Goal: Book appointment/travel/reservation

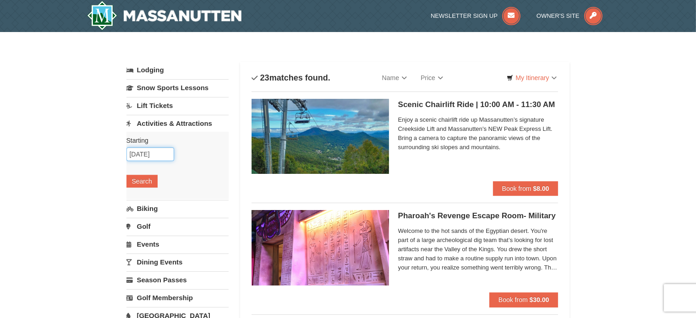
click at [149, 153] on input "10/20/2025" at bounding box center [150, 155] width 48 height 14
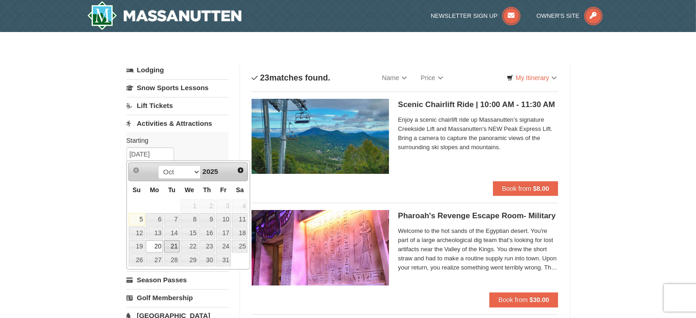
click at [168, 244] on link "21" at bounding box center [172, 246] width 16 height 13
type input "10/21/2025"
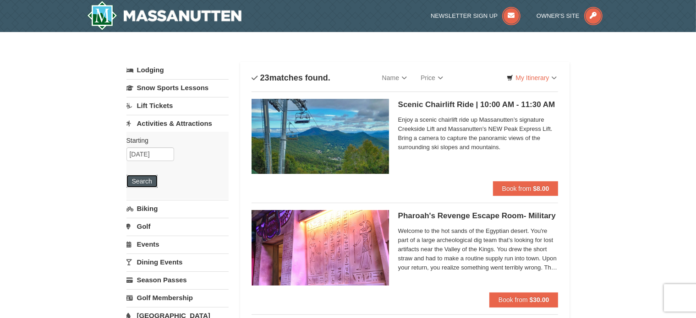
click at [144, 183] on button "Search" at bounding box center [141, 181] width 31 height 13
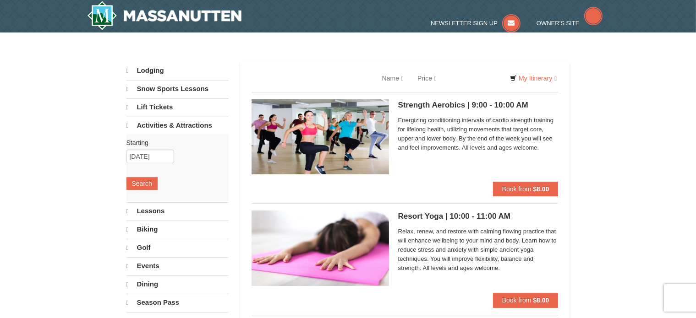
select select "10"
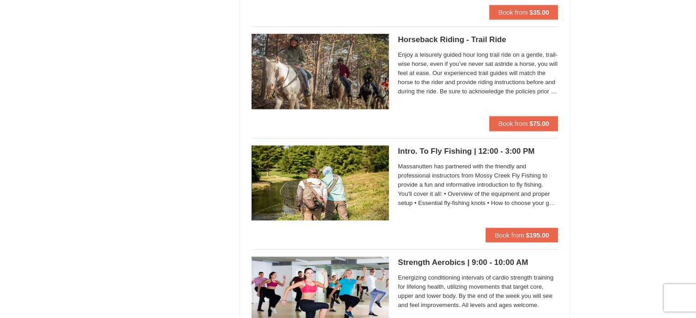
scroll to position [733, 0]
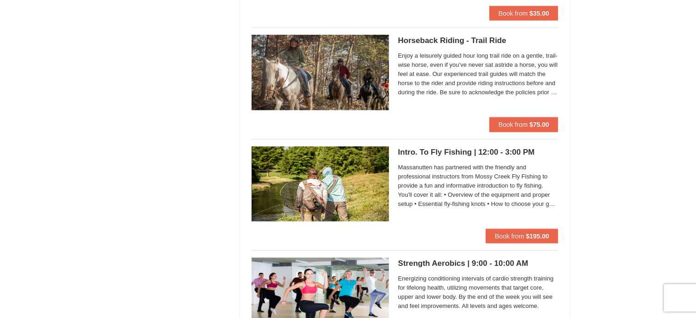
click at [447, 40] on h5 "Horseback Riding - Trail Ride Woodstone Meadows Stable and Petting Farm" at bounding box center [478, 40] width 160 height 9
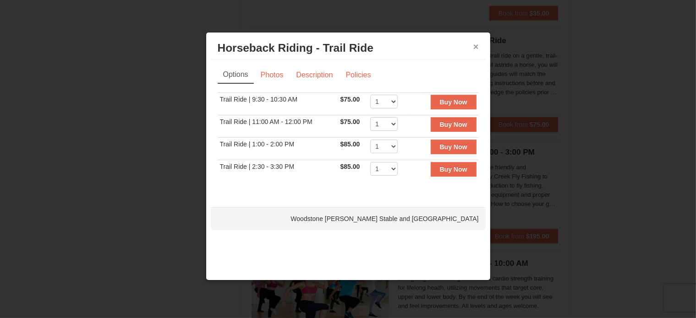
click at [476, 43] on button "×" at bounding box center [475, 46] width 5 height 9
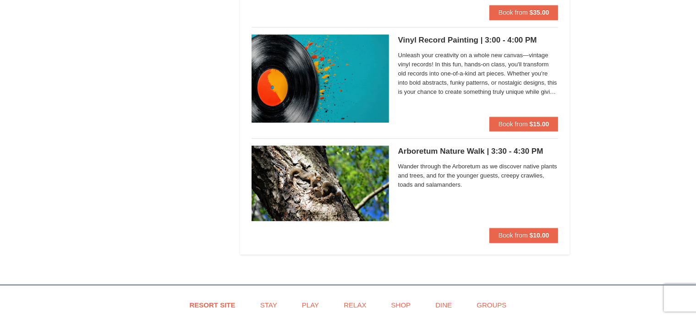
scroll to position [2428, 0]
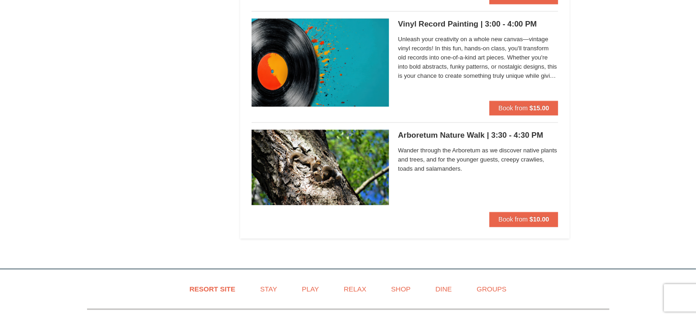
click at [424, 133] on h5 "Arboretum Nature Walk | 3:30 - 4:30 PM Massanutten Classes and Workshops" at bounding box center [478, 135] width 160 height 9
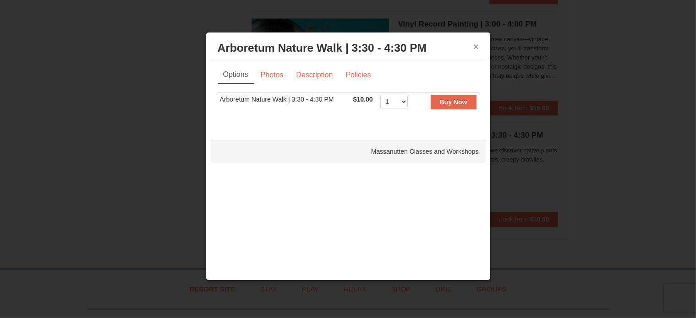
click at [477, 45] on button "×" at bounding box center [475, 46] width 5 height 9
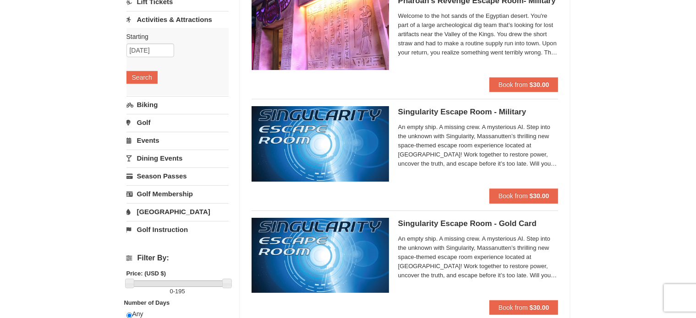
scroll to position [0, 0]
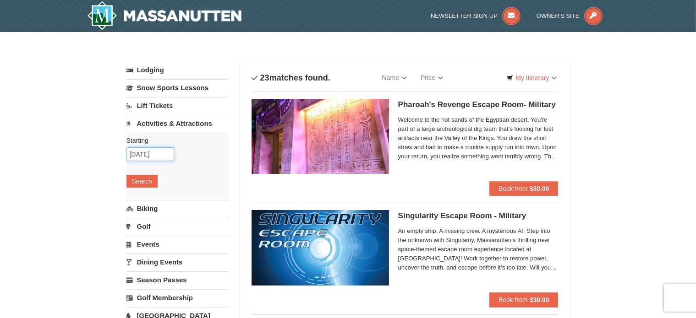
click at [161, 155] on input "10/21/2025" at bounding box center [150, 155] width 48 height 14
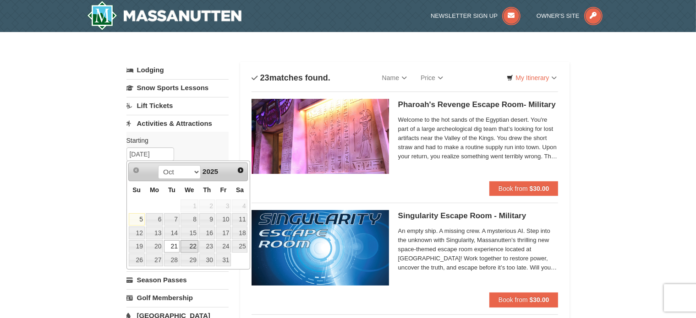
click at [193, 245] on link "22" at bounding box center [189, 246] width 18 height 13
type input "10/22/2025"
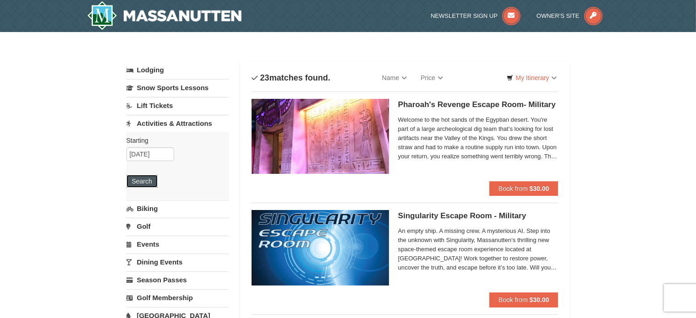
click at [145, 180] on button "Search" at bounding box center [141, 181] width 31 height 13
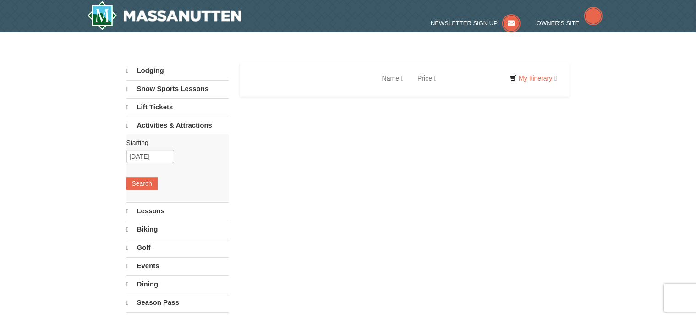
select select "10"
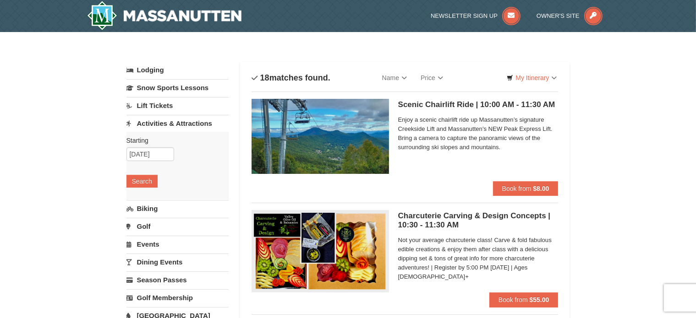
scroll to position [46, 0]
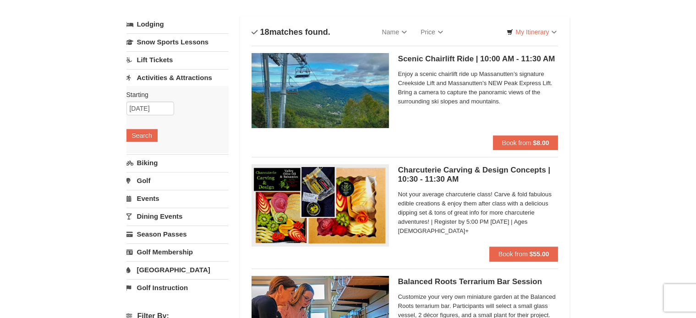
click at [448, 168] on h5 "Charcuterie Carving & Design Concepts | 10:30 - 11:30 AM Massanutten Select Cla…" at bounding box center [478, 175] width 160 height 18
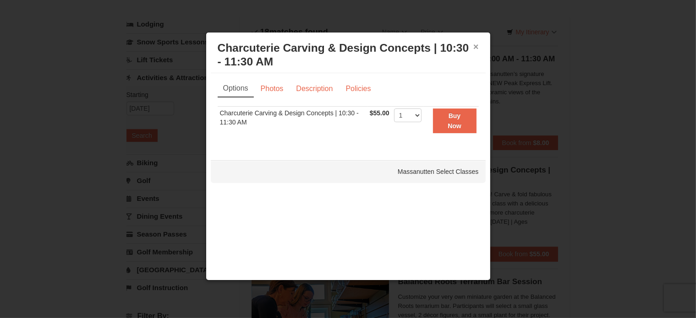
click at [477, 46] on button "×" at bounding box center [475, 46] width 5 height 9
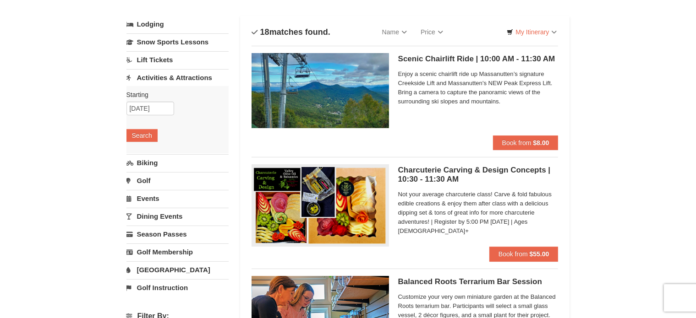
click at [510, 214] on span "Not your average charcuterie class! Carve & fold fabulous edible creations & en…" at bounding box center [478, 213] width 160 height 46
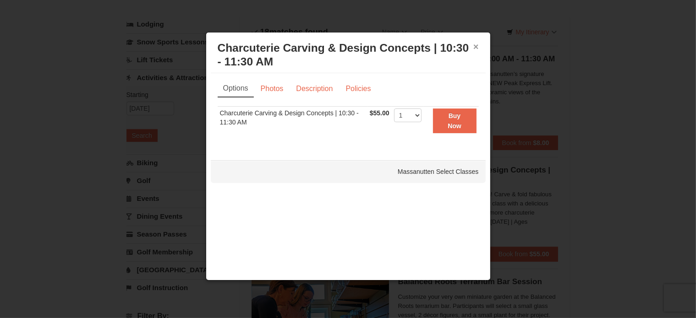
click at [476, 45] on button "×" at bounding box center [475, 46] width 5 height 9
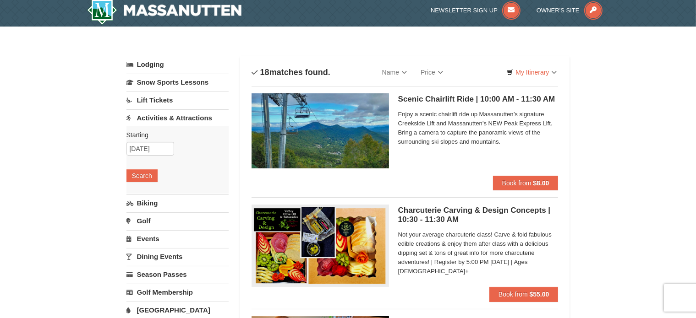
scroll to position [0, 0]
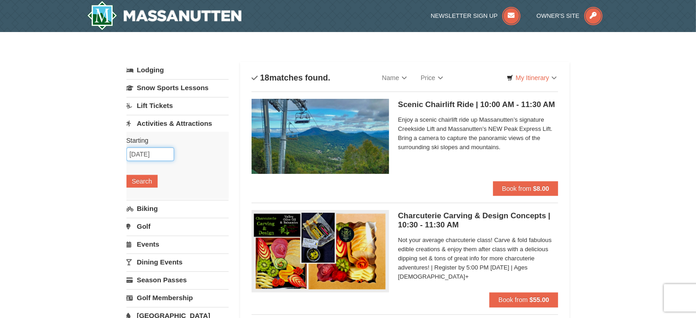
click at [168, 155] on input "[DATE]" at bounding box center [150, 155] width 48 height 14
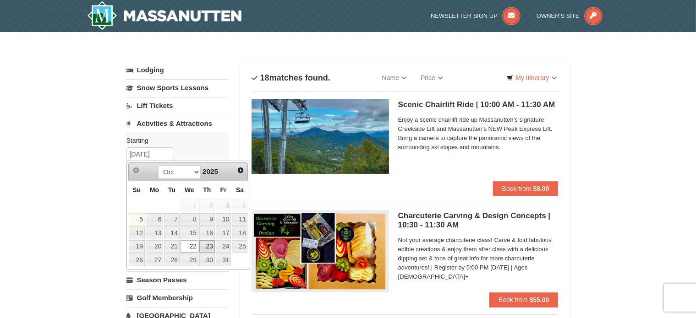
click at [212, 243] on link "23" at bounding box center [207, 246] width 16 height 13
type input "[DATE]"
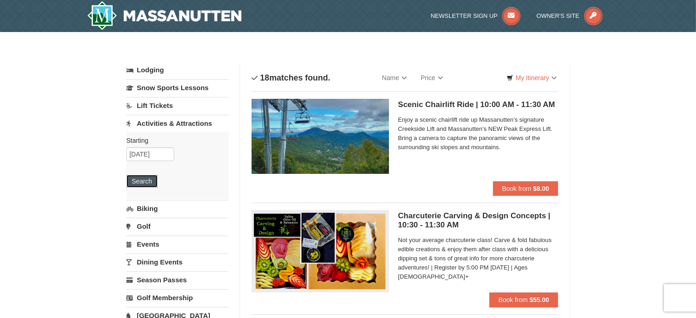
click at [131, 182] on button "Search" at bounding box center [141, 181] width 31 height 13
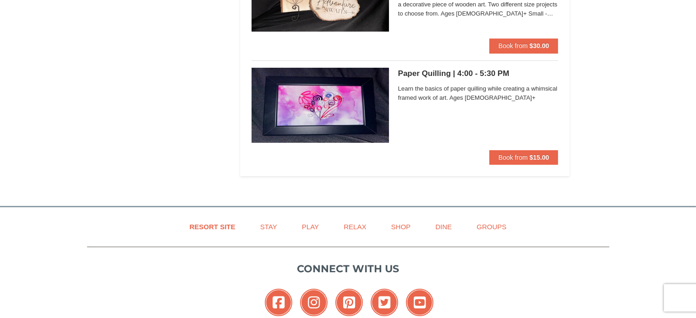
scroll to position [3140, 0]
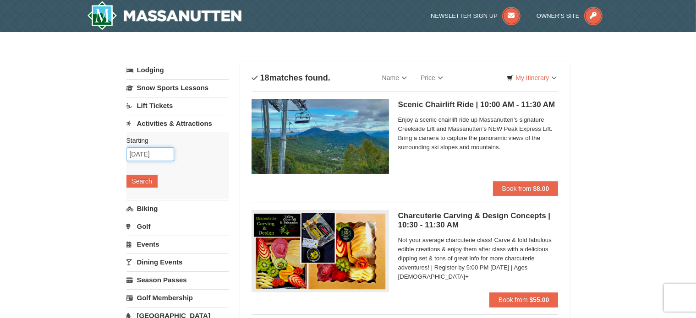
click at [168, 154] on input "[DATE]" at bounding box center [150, 155] width 48 height 14
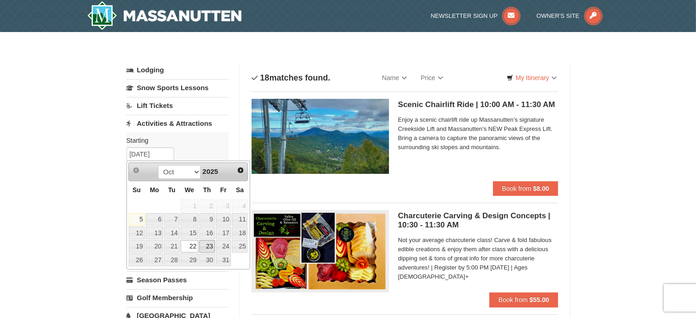
click at [209, 246] on link "23" at bounding box center [207, 246] width 16 height 13
type input "[DATE]"
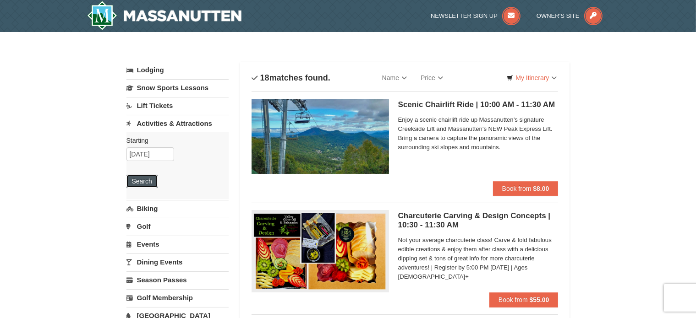
click at [147, 183] on button "Search" at bounding box center [141, 181] width 31 height 13
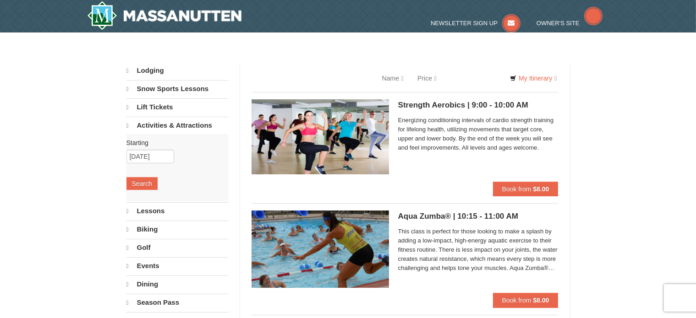
select select "10"
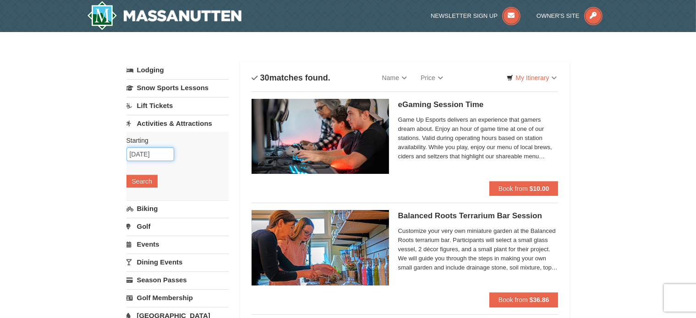
click at [160, 155] on input "10/23/2025" at bounding box center [150, 155] width 48 height 14
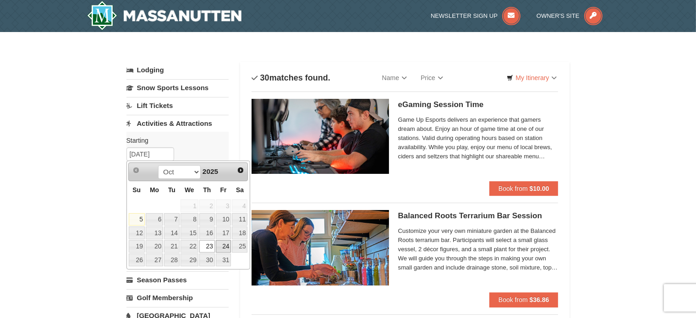
click at [224, 243] on link "24" at bounding box center [224, 246] width 16 height 13
type input "10/24/2025"
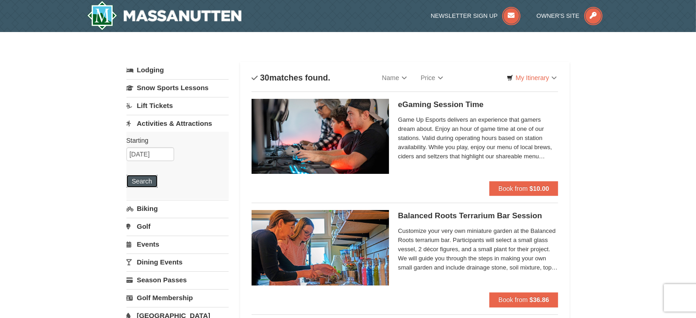
click at [139, 179] on button "Search" at bounding box center [141, 181] width 31 height 13
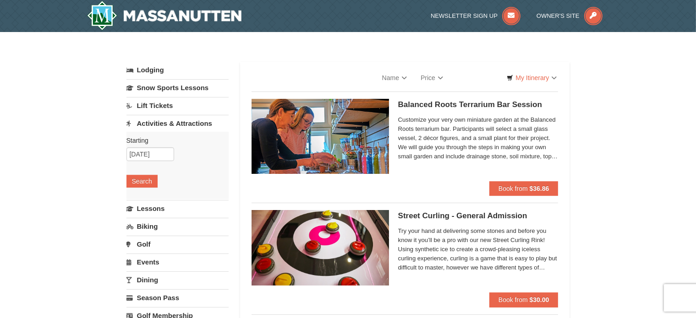
select select "10"
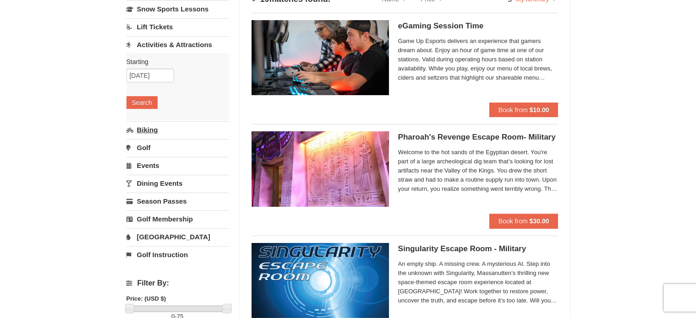
scroll to position [137, 0]
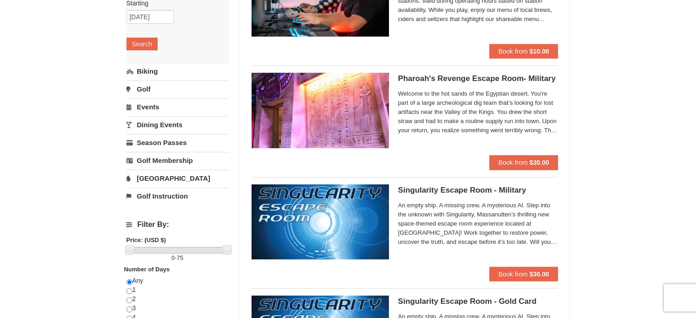
click at [166, 123] on link "Dining Events" at bounding box center [177, 124] width 102 height 17
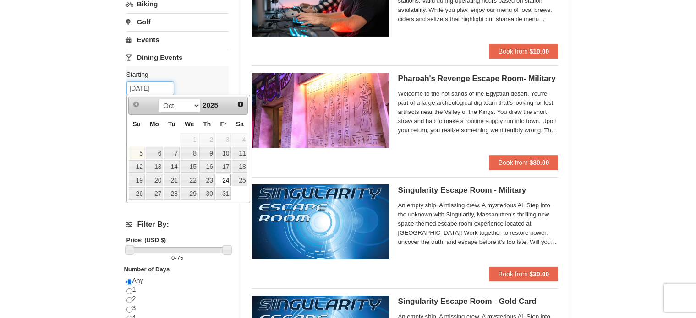
click at [171, 84] on input "10/24/2025" at bounding box center [150, 89] width 48 height 14
click at [157, 177] on link "20" at bounding box center [154, 180] width 17 height 13
type input "10/20/2025"
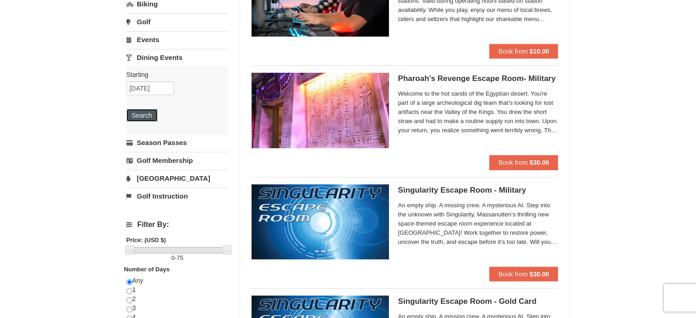
click at [134, 115] on button "Search" at bounding box center [141, 115] width 31 height 13
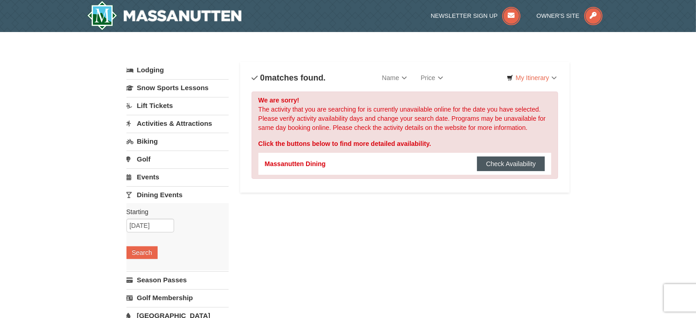
click at [511, 163] on button "Check Availability" at bounding box center [511, 164] width 68 height 15
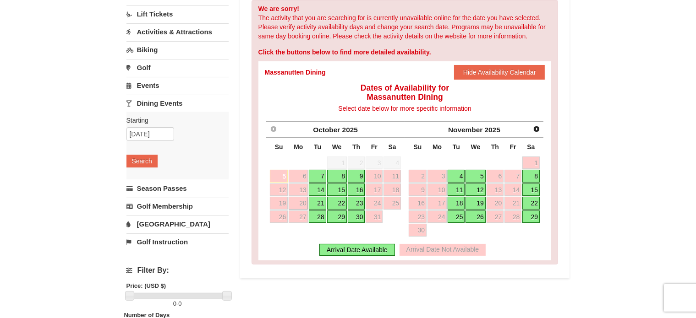
scroll to position [137, 0]
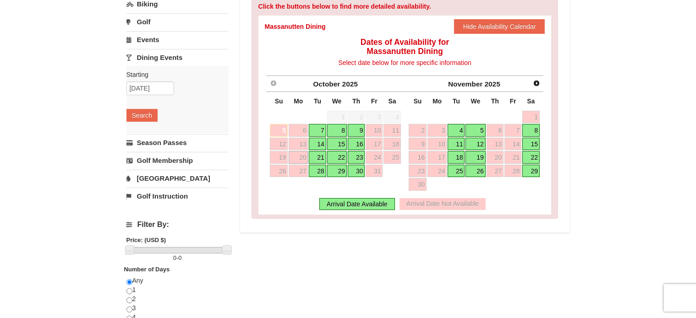
click at [322, 157] on link "21" at bounding box center [317, 157] width 17 height 13
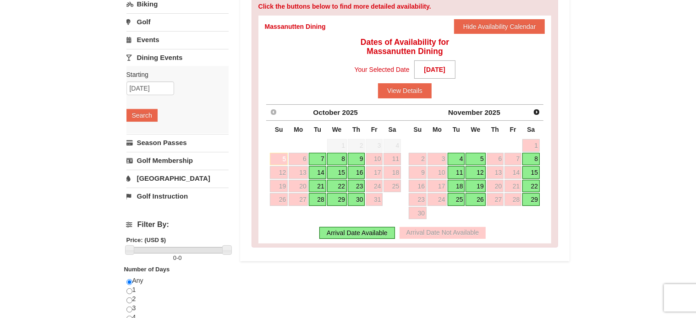
click at [316, 184] on link "21" at bounding box center [317, 186] width 17 height 13
click at [397, 87] on button "View Details" at bounding box center [405, 90] width 54 height 15
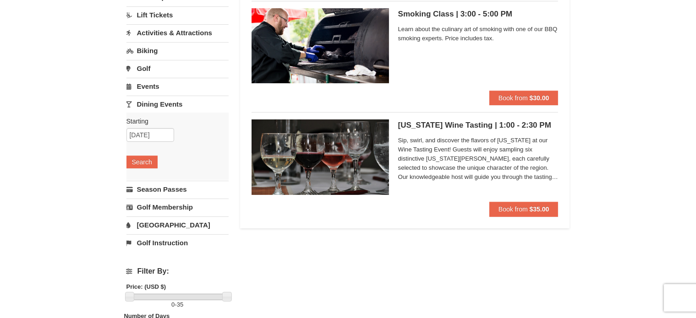
scroll to position [92, 0]
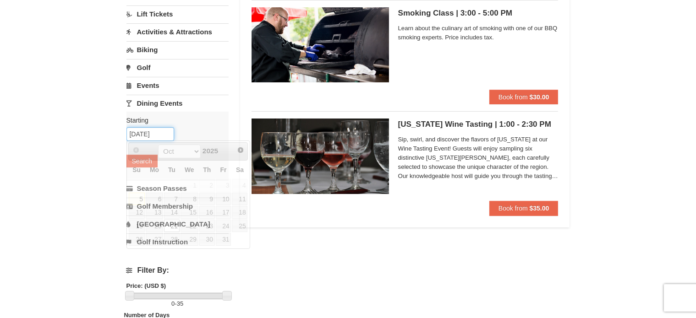
click at [165, 134] on input "[DATE]" at bounding box center [150, 134] width 48 height 14
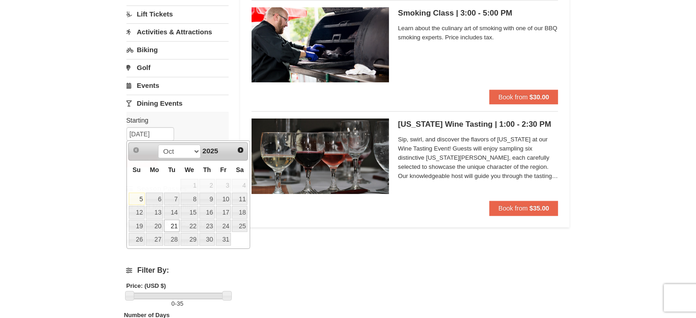
click at [615, 142] on div "× Categories List Filter My Itinerary Questions? 1-540-289-9441 Lodging Arrival…" at bounding box center [348, 205] width 696 height 530
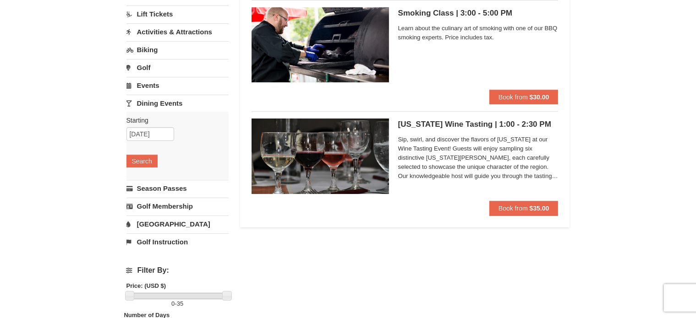
scroll to position [0, 0]
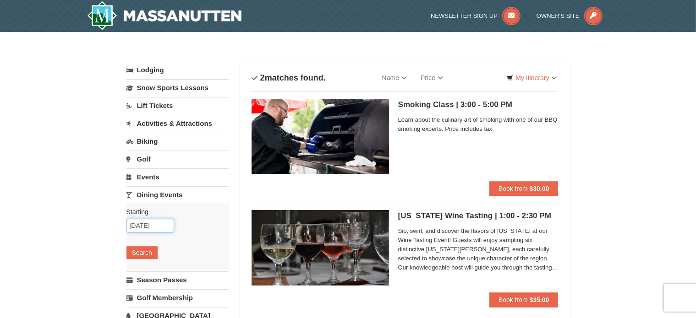
click at [165, 225] on input "10/21/2025" at bounding box center [150, 226] width 48 height 14
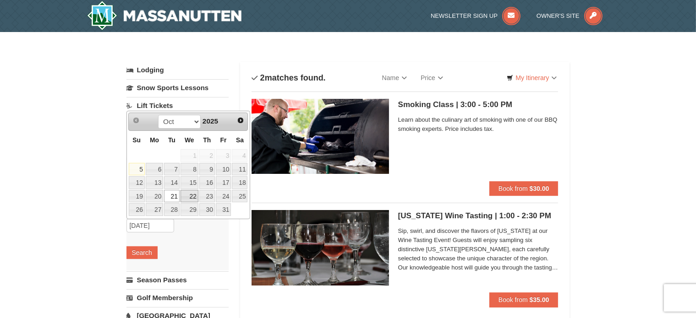
click at [187, 194] on link "22" at bounding box center [189, 196] width 18 height 13
type input "[DATE]"
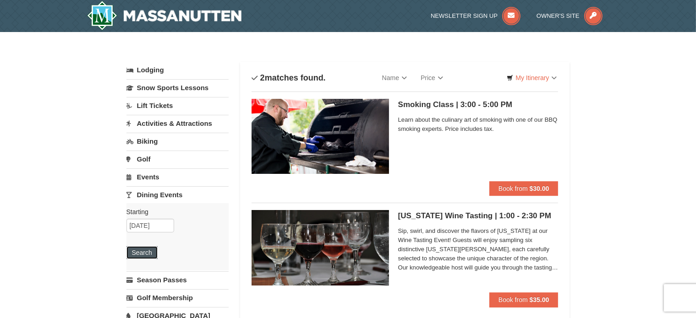
click at [142, 256] on button "Search" at bounding box center [141, 252] width 31 height 13
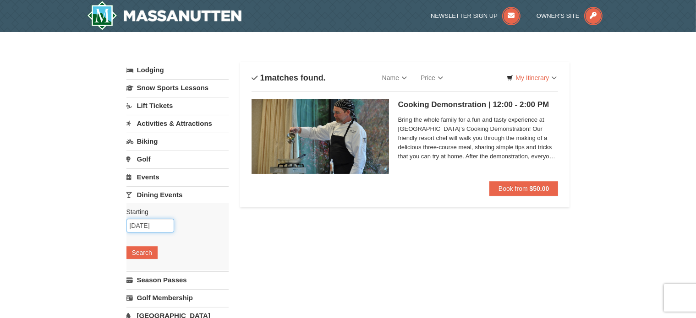
click at [157, 224] on input "10/22/2025" at bounding box center [150, 226] width 48 height 14
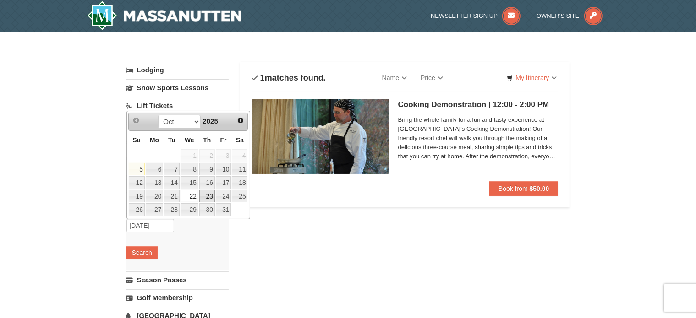
click at [207, 195] on link "23" at bounding box center [207, 196] width 16 height 13
type input "[DATE]"
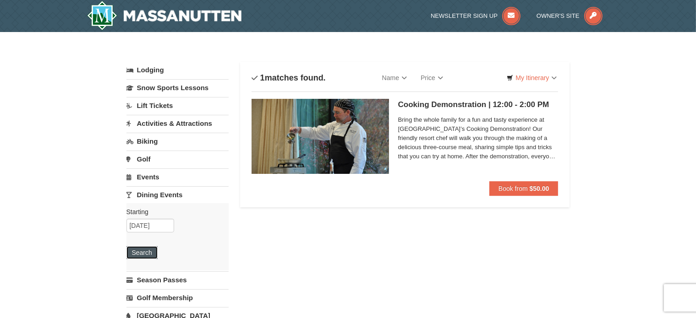
click at [138, 251] on button "Search" at bounding box center [141, 252] width 31 height 13
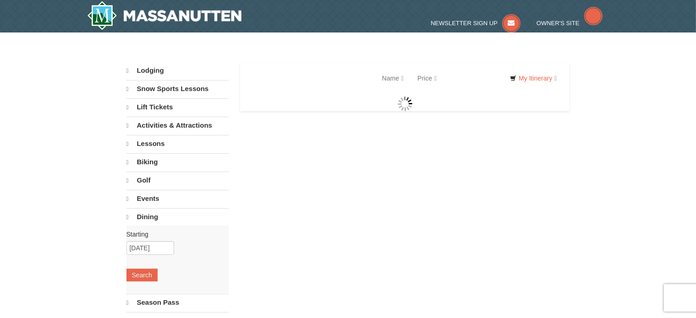
select select "10"
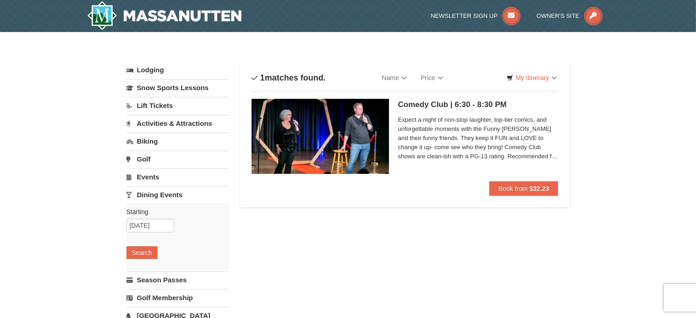
click at [535, 146] on span "Expect a night of non-stop laughter, top-tier comics, and unforgettable moments…" at bounding box center [478, 138] width 160 height 46
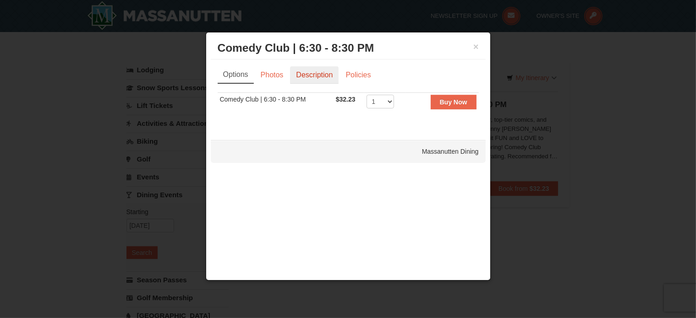
click at [326, 75] on link "Description" at bounding box center [314, 74] width 49 height 17
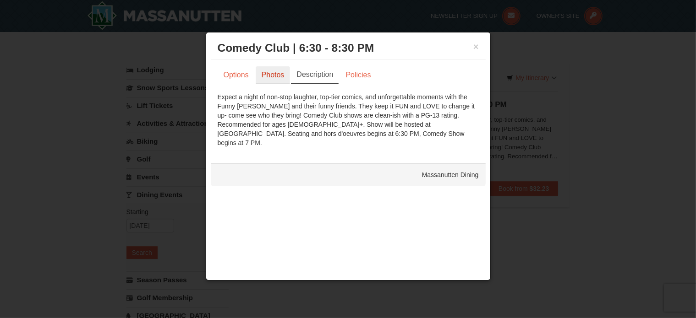
click at [268, 72] on link "Photos" at bounding box center [273, 74] width 35 height 17
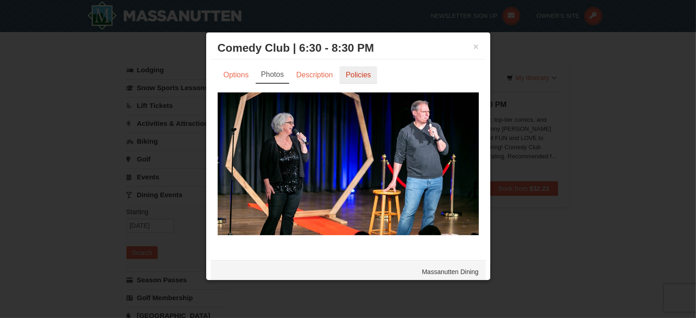
click at [366, 72] on link "Policies" at bounding box center [357, 74] width 37 height 17
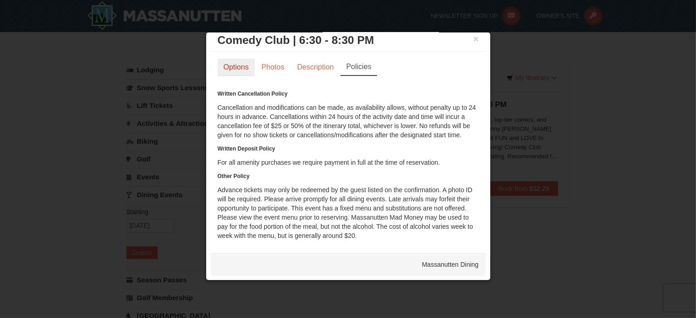
click at [236, 66] on link "Options" at bounding box center [236, 67] width 37 height 17
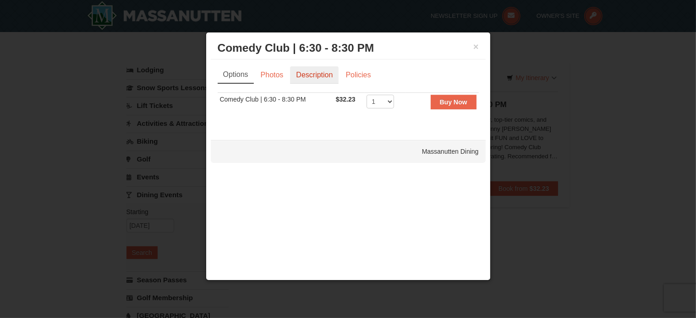
click at [317, 75] on link "Description" at bounding box center [314, 74] width 49 height 17
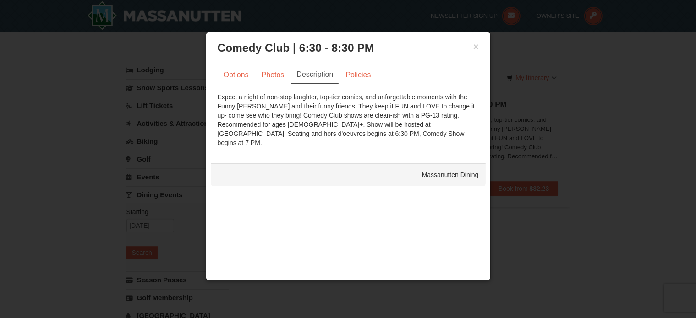
click at [471, 46] on h3 "Comedy Club | 6:30 - 8:30 PM Massanutten Dining" at bounding box center [348, 48] width 261 height 14
click at [477, 45] on button "×" at bounding box center [475, 46] width 5 height 9
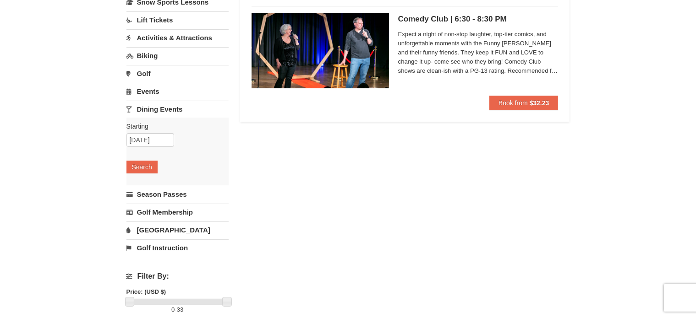
scroll to position [46, 0]
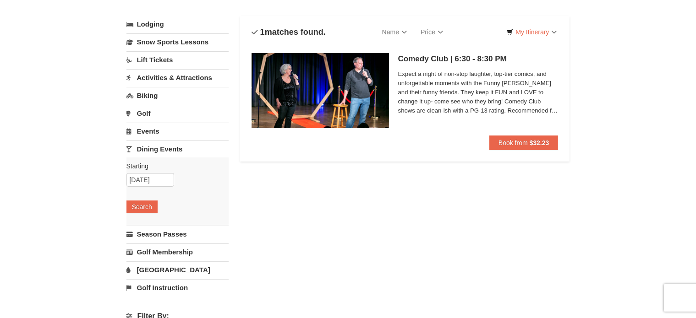
click at [146, 130] on link "Events" at bounding box center [177, 131] width 102 height 17
click at [143, 186] on button "Search" at bounding box center [141, 189] width 31 height 13
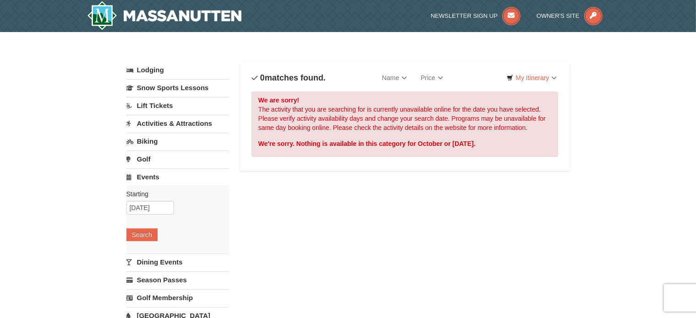
click at [163, 104] on link "Lift Tickets" at bounding box center [177, 105] width 102 height 17
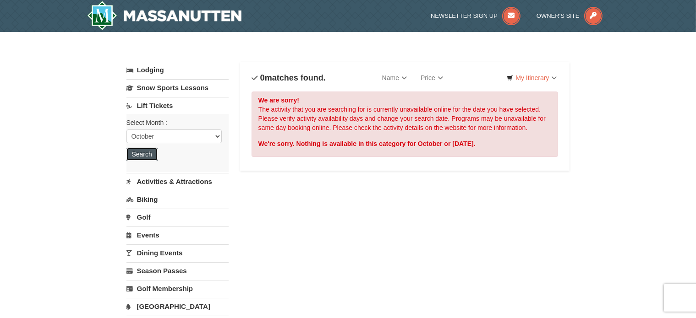
click at [142, 148] on button "Search" at bounding box center [141, 154] width 31 height 13
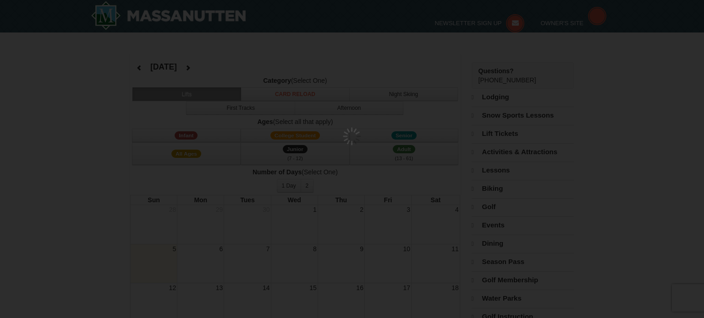
select select "10"
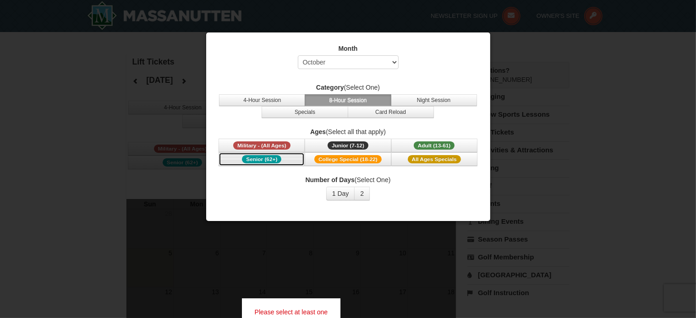
click at [254, 157] on span "Senior (62+)" at bounding box center [261, 159] width 39 height 8
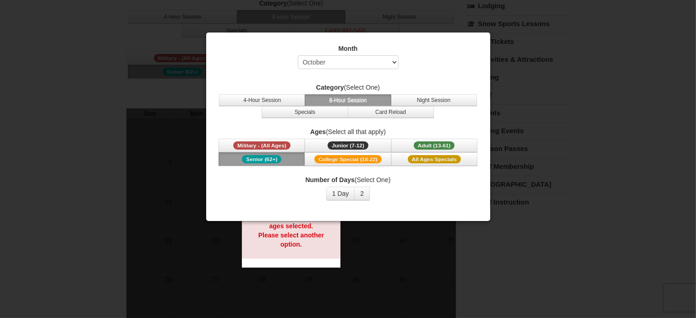
scroll to position [92, 0]
click at [454, 187] on div "Number of Days (Select One) 1 Day 2 3 4 5 6 7 8 9 10 11 12 13 14 15" at bounding box center [348, 187] width 261 height 25
click at [152, 204] on div at bounding box center [348, 159] width 696 height 318
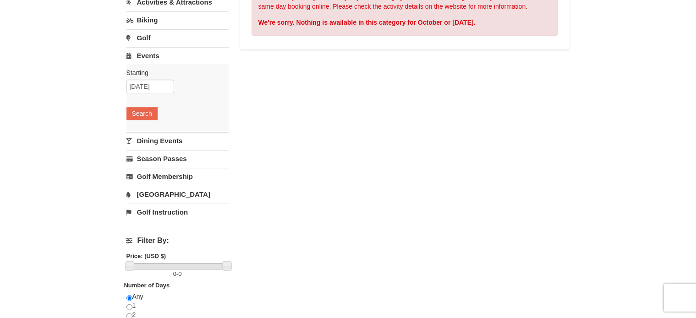
scroll to position [137, 0]
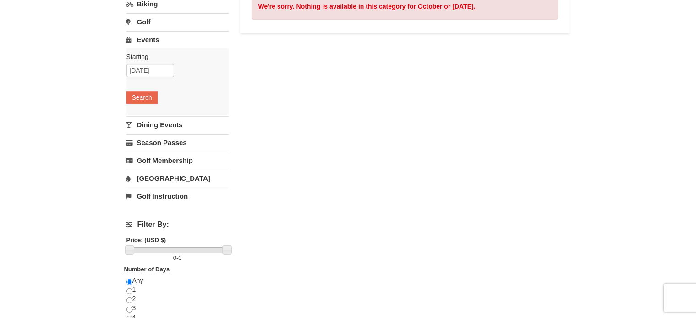
click at [162, 177] on link "[GEOGRAPHIC_DATA]" at bounding box center [177, 178] width 102 height 17
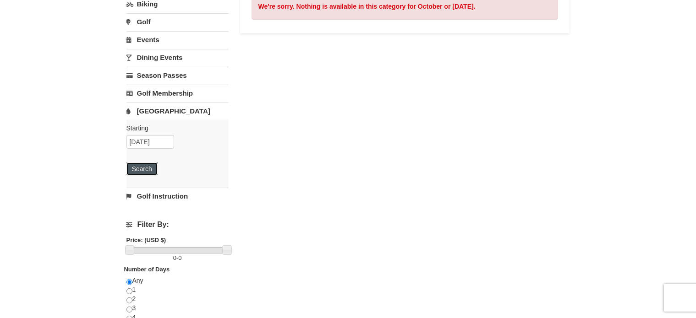
click at [148, 168] on button "Search" at bounding box center [141, 169] width 31 height 13
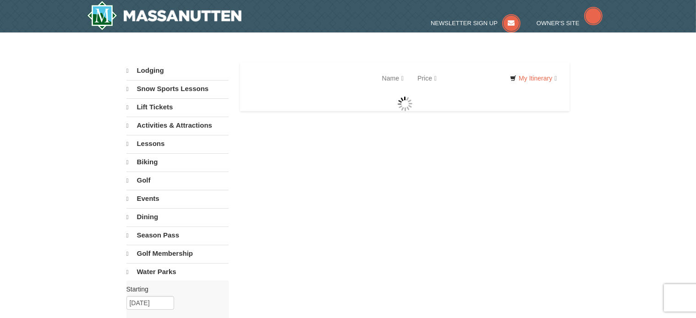
select select "10"
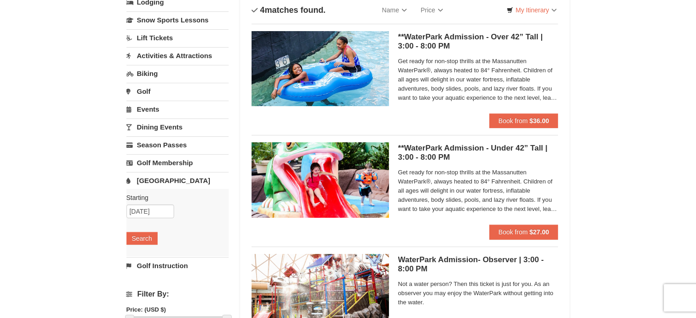
scroll to position [46, 0]
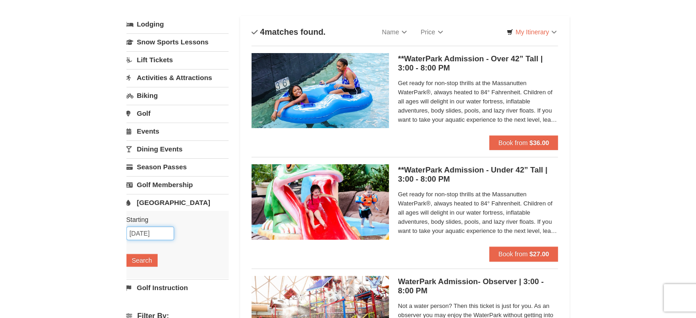
click at [156, 227] on input "[DATE]" at bounding box center [150, 234] width 48 height 14
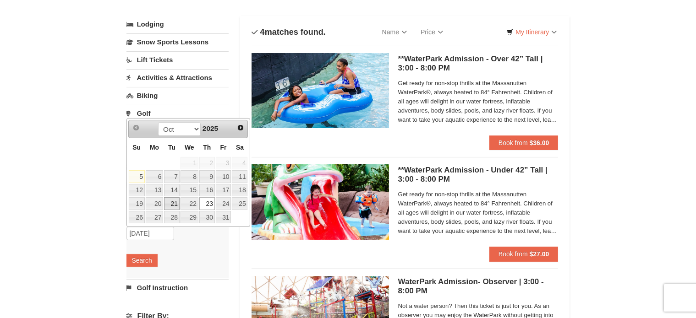
click at [175, 203] on link "21" at bounding box center [172, 203] width 16 height 13
type input "[DATE]"
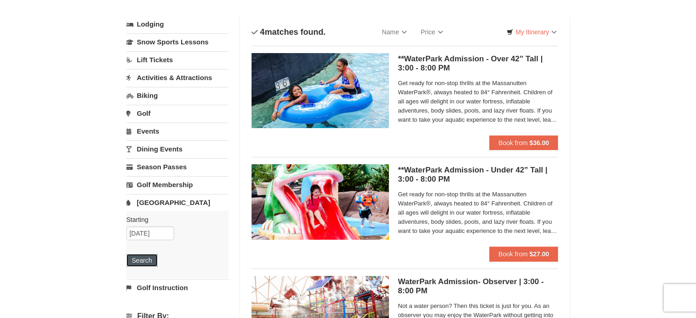
click at [152, 259] on button "Search" at bounding box center [141, 260] width 31 height 13
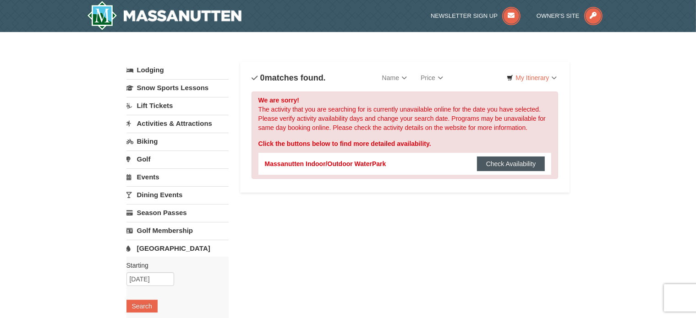
click at [506, 162] on button "Check Availability" at bounding box center [511, 164] width 68 height 15
